Goal: Information Seeking & Learning: Check status

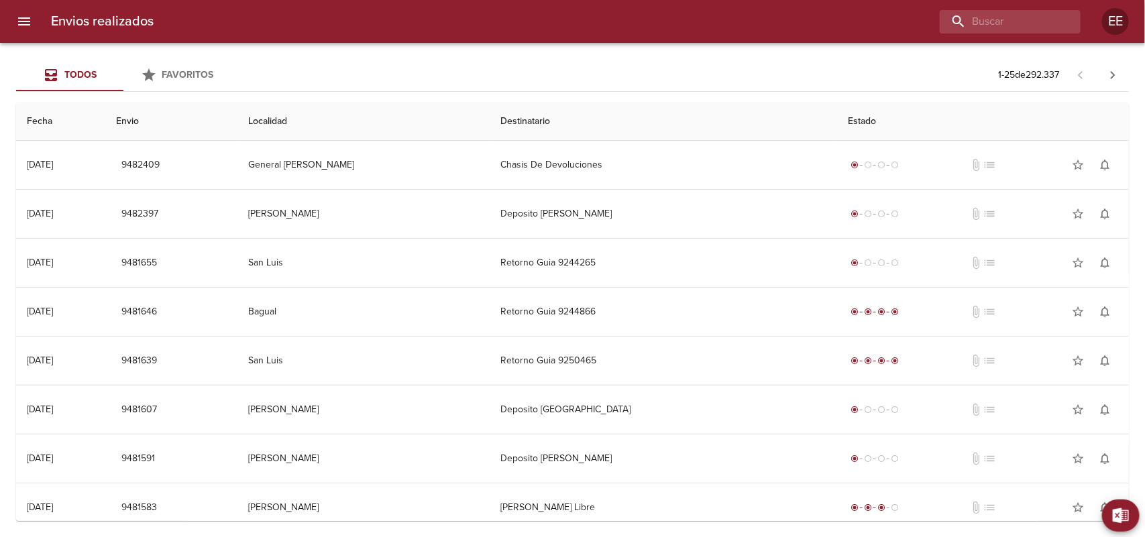
click at [988, 28] on input "buscar" at bounding box center [999, 21] width 118 height 23
type input "[PERSON_NAME]"
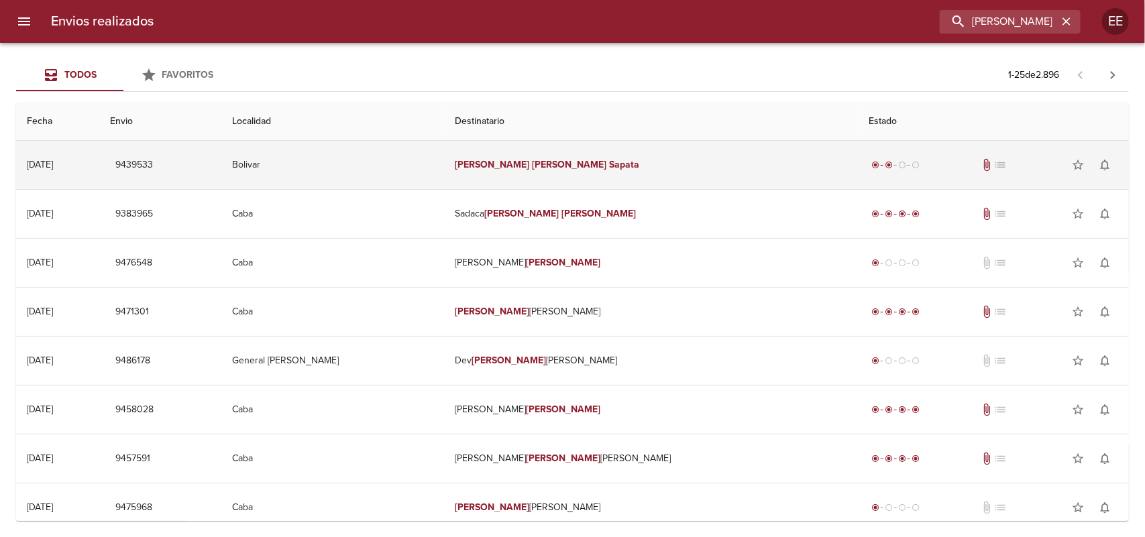
click at [649, 166] on td "[PERSON_NAME]" at bounding box center [651, 165] width 414 height 48
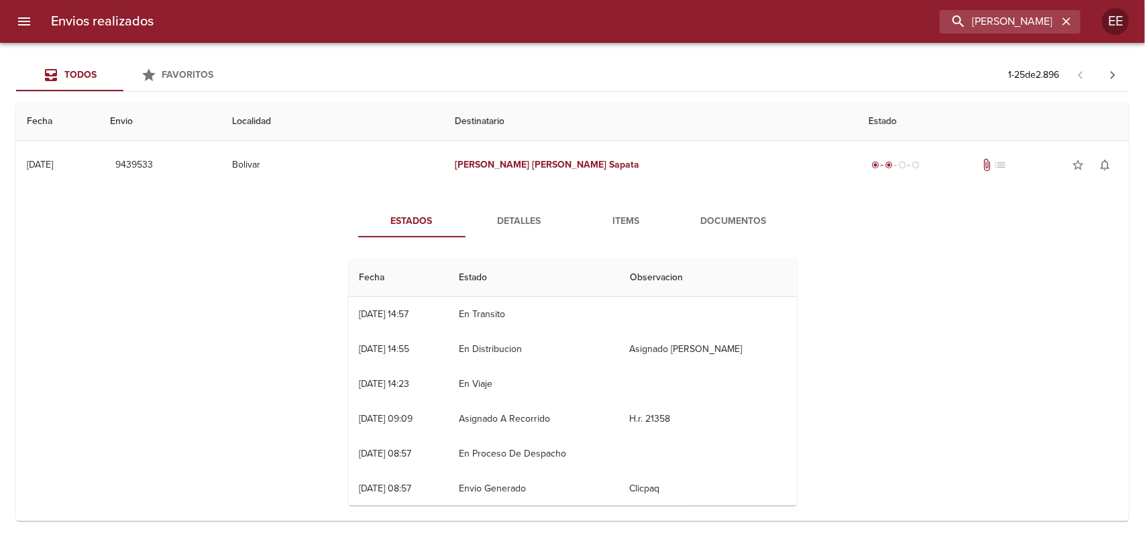
click at [554, 225] on span "Detalles" at bounding box center [519, 221] width 91 height 17
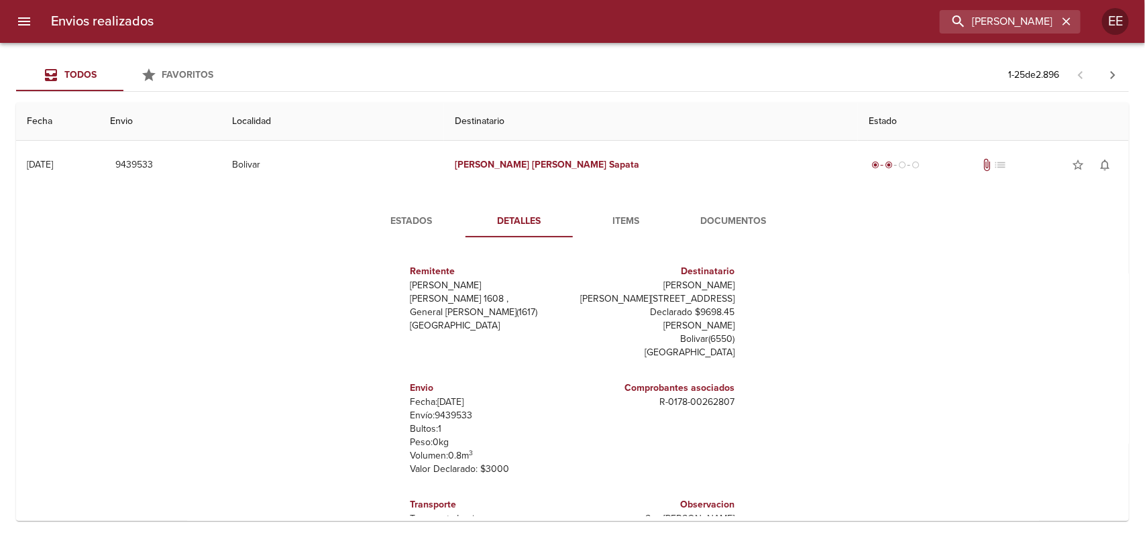
scroll to position [20, 0]
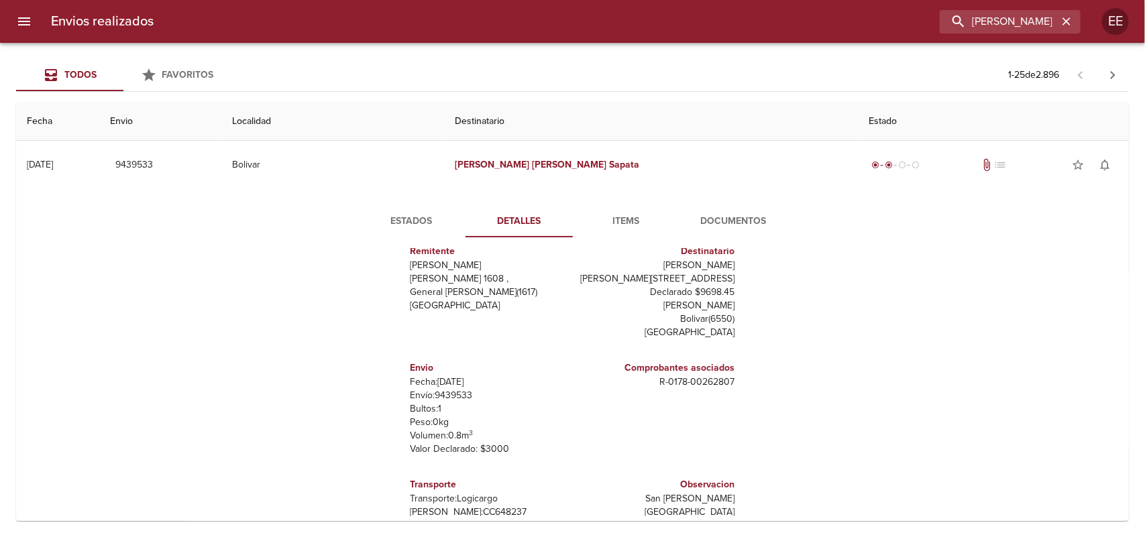
click at [446, 506] on p "[PERSON_NAME]: CC648237" at bounding box center [489, 512] width 157 height 13
copy p "CC648237"
click at [480, 493] on p "Transporte: Logicargo" at bounding box center [489, 499] width 157 height 13
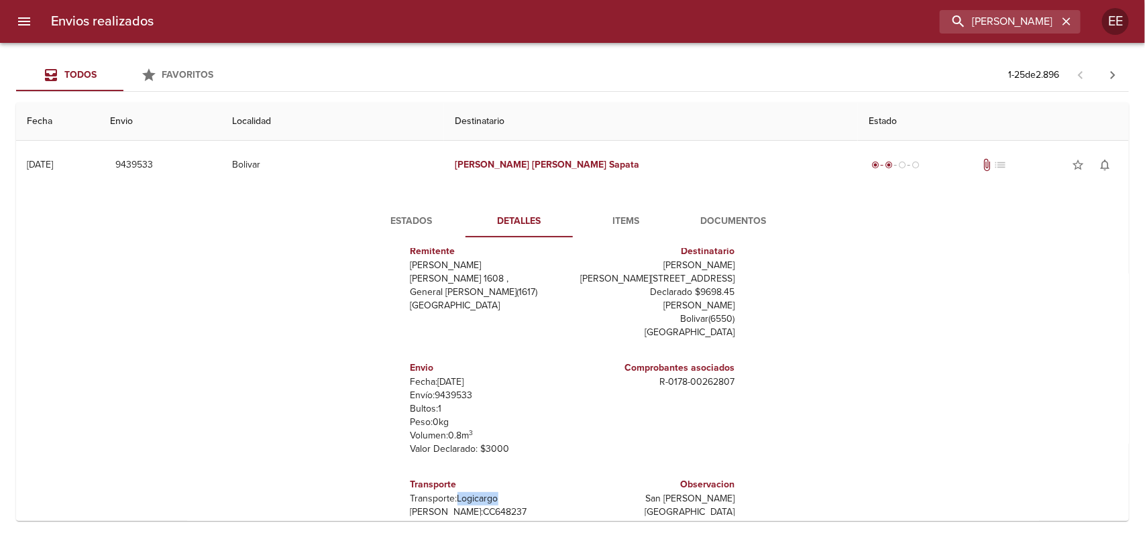
copy p "Logicargo"
